Goal: Task Accomplishment & Management: Use online tool/utility

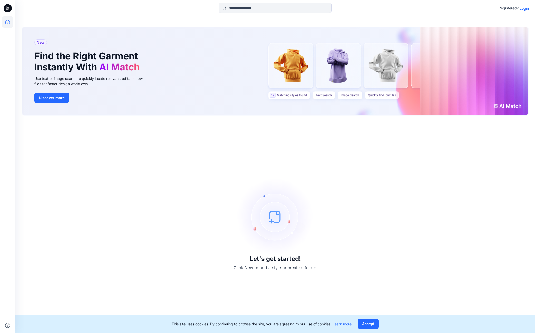
click at [527, 8] on p "Login" at bounding box center [523, 8] width 9 height 5
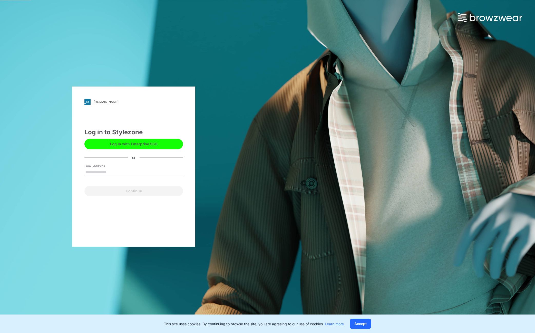
click at [123, 170] on input "Email Address" at bounding box center [133, 172] width 98 height 8
type input "**********"
click at [135, 189] on button "Continue" at bounding box center [133, 191] width 98 height 10
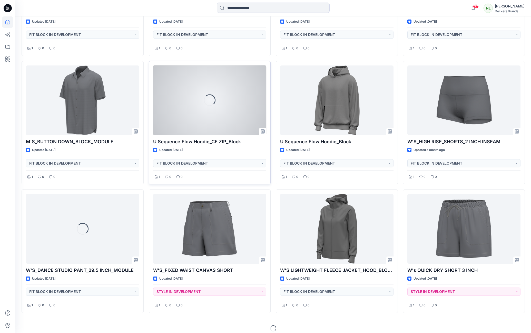
scroll to position [1012, 0]
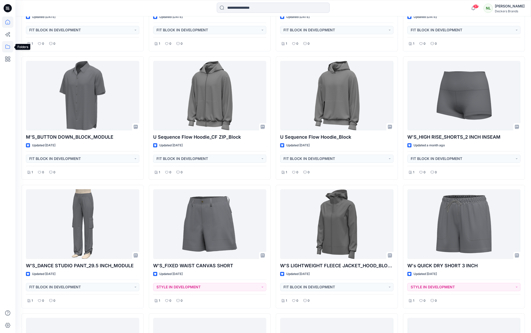
click at [9, 45] on icon at bounding box center [7, 46] width 11 height 11
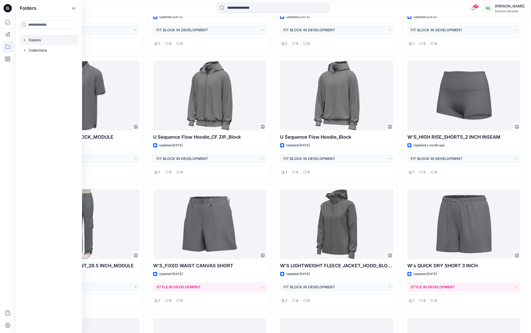
click at [25, 40] on icon "button" at bounding box center [24, 40] width 1 height 2
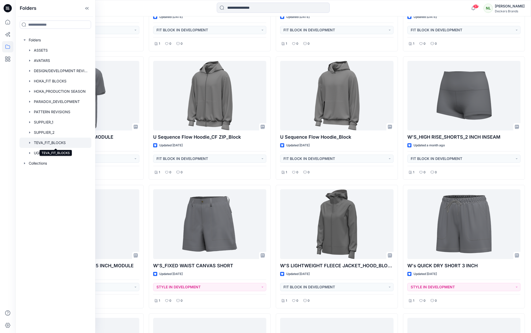
click at [42, 142] on div at bounding box center [55, 142] width 72 height 10
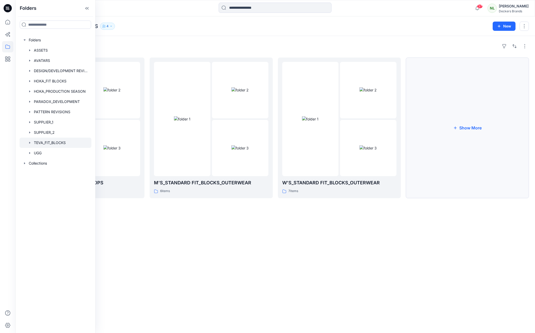
click at [470, 127] on button "Show More" at bounding box center [467, 127] width 123 height 140
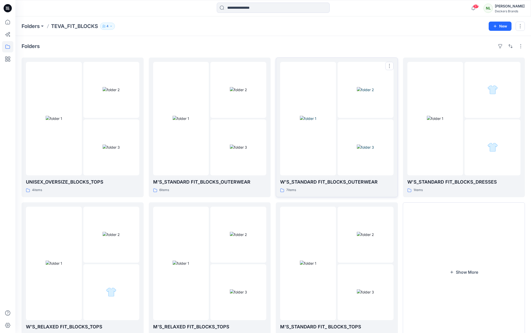
click at [374, 145] on img at bounding box center [365, 146] width 17 height 5
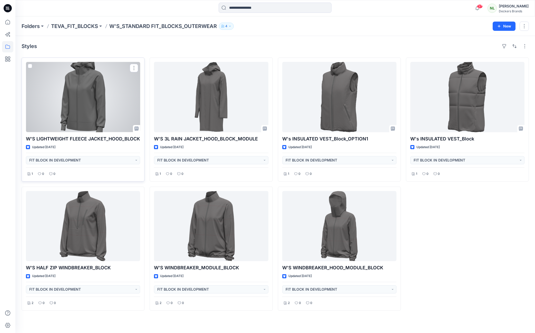
click at [102, 110] on div at bounding box center [83, 97] width 114 height 70
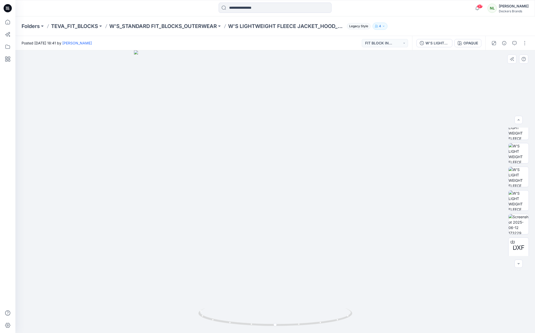
scroll to position [105, 0]
click at [183, 171] on div at bounding box center [274, 191] width 519 height 282
